Goal: Information Seeking & Learning: Learn about a topic

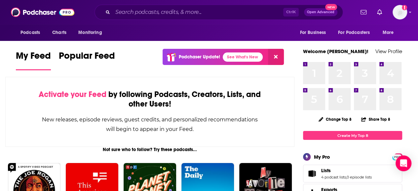
click at [227, 7] on div "Ctrl K Open Advanced New" at bounding box center [218, 12] width 248 height 15
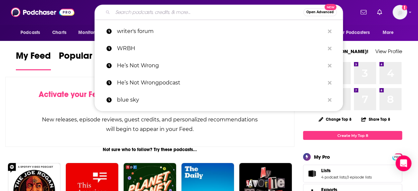
drag, startPoint x: 225, startPoint y: 11, endPoint x: 208, endPoint y: 14, distance: 17.3
click at [208, 13] on input "Search podcasts, credits, & more..." at bounding box center [208, 12] width 191 height 11
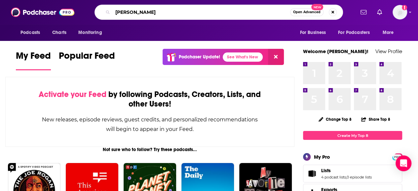
type input "[PERSON_NAME]"
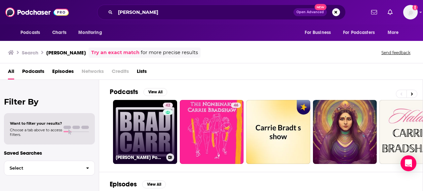
click at [149, 133] on link "42 [PERSON_NAME] Podcast" at bounding box center [145, 132] width 64 height 64
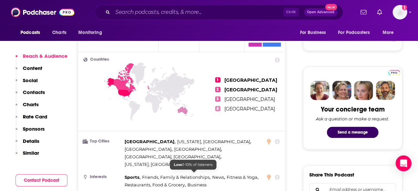
scroll to position [297, 0]
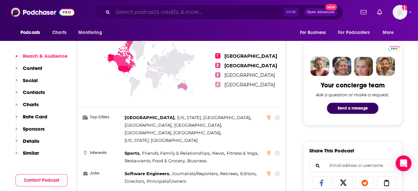
click at [145, 14] on input "Search podcasts, credits, & more..." at bounding box center [198, 12] width 170 height 11
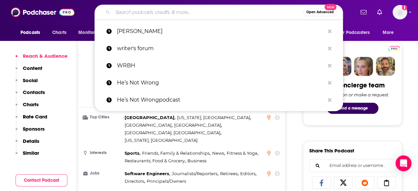
paste input "[PERSON_NAME]"
type input "[PERSON_NAME]"
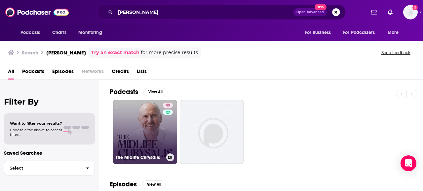
click at [140, 119] on link "49 The Midlife Chrysalis" at bounding box center [145, 132] width 64 height 64
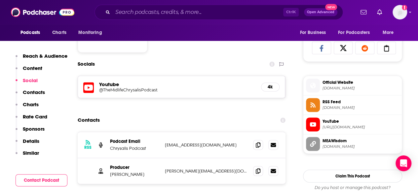
scroll to position [363, 0]
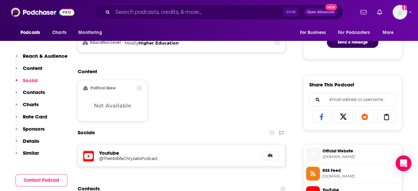
click at [125, 161] on h5 "@TheMidlifeChrysalisPodcast" at bounding box center [152, 158] width 106 height 5
